Goal: Task Accomplishment & Management: Manage account settings

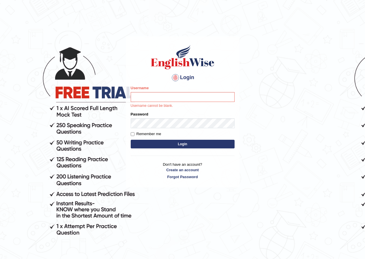
click at [182, 97] on input "Username" at bounding box center [183, 97] width 104 height 10
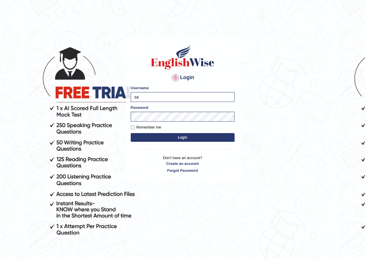
type input "s"
type input "Ajuna"
click at [196, 136] on button "Login" at bounding box center [183, 137] width 104 height 9
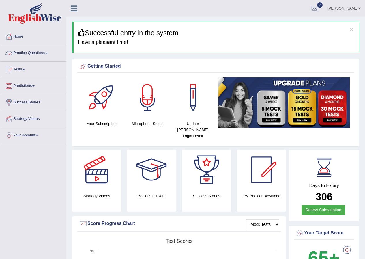
click at [47, 53] on link "Practice Questions" at bounding box center [33, 52] width 66 height 14
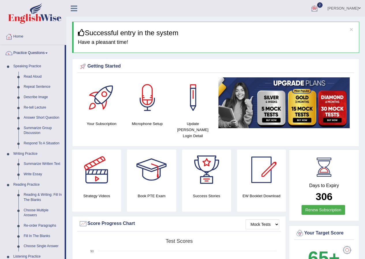
click at [357, 5] on link "Ajuna Shrestha" at bounding box center [344, 7] width 42 height 15
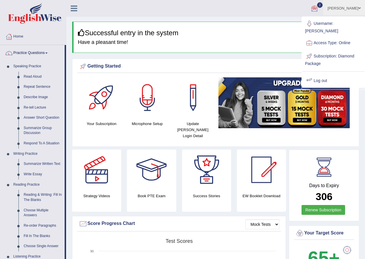
click at [320, 74] on link "Log out" at bounding box center [333, 80] width 62 height 13
